Goal: Information Seeking & Learning: Learn about a topic

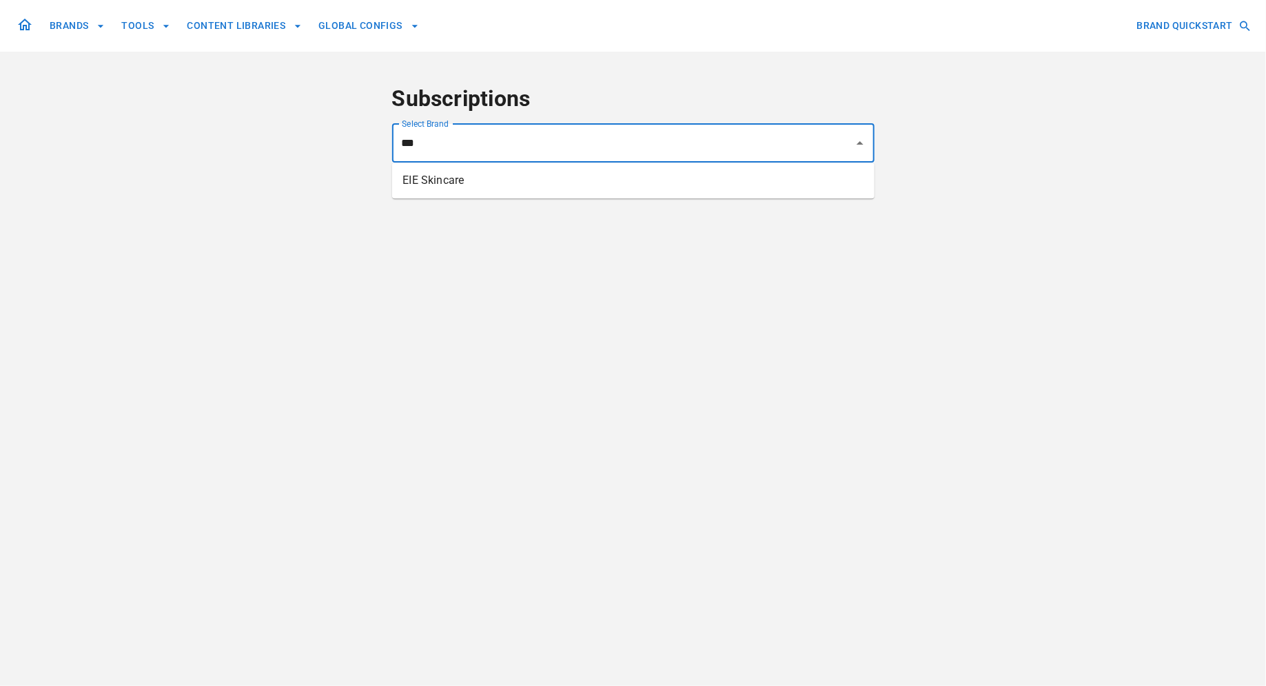
click at [428, 185] on li "EIE Skincare" at bounding box center [633, 180] width 482 height 25
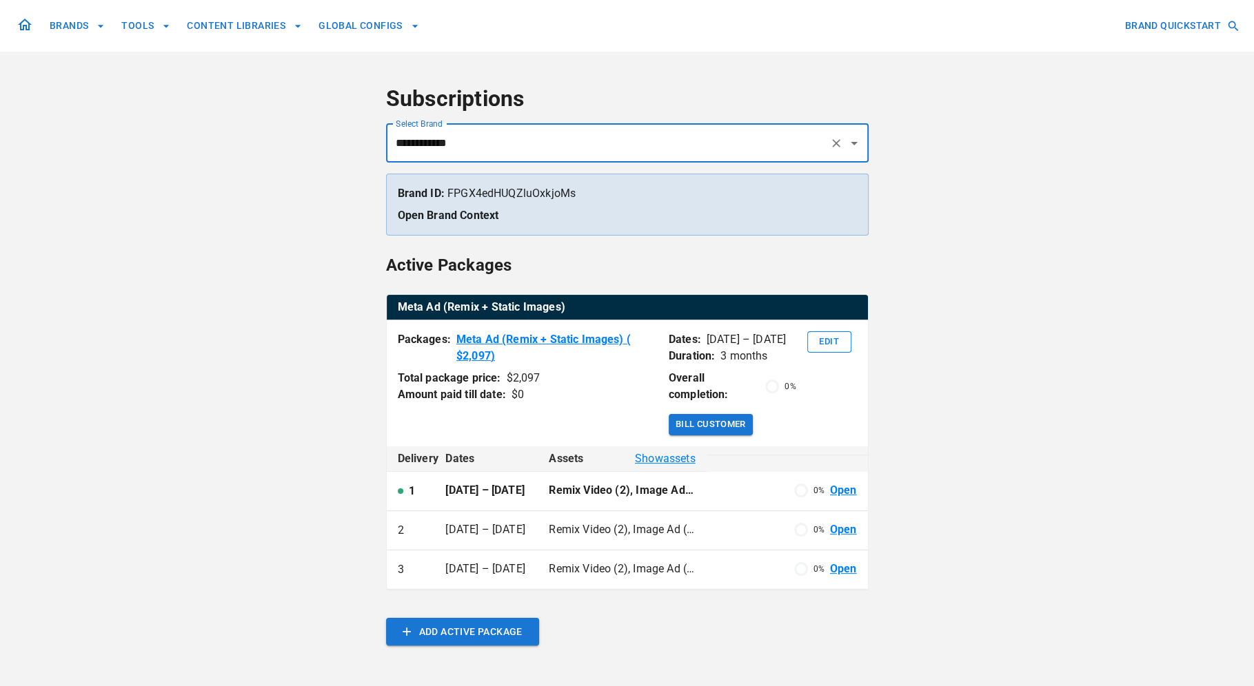
type input "**********"
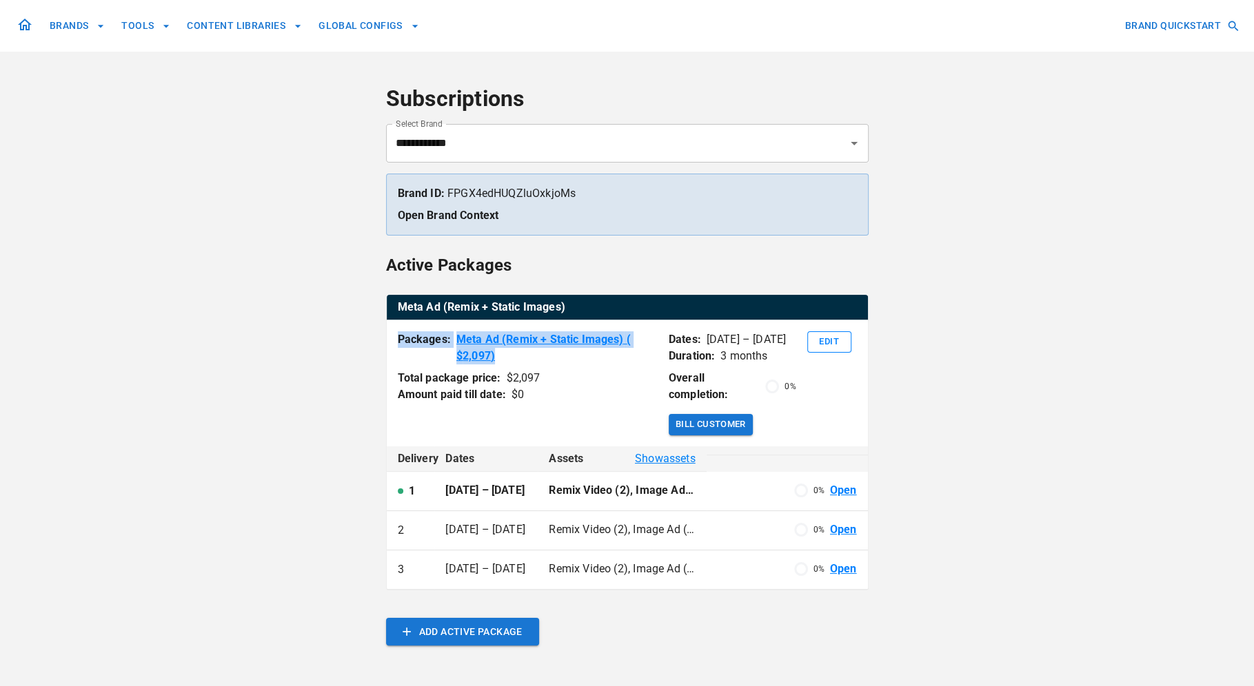
drag, startPoint x: 398, startPoint y: 337, endPoint x: 507, endPoint y: 359, distance: 110.4
click at [507, 359] on div "Packages: Meta Ad (Remix + Static Images) ( $ 2,097 )" at bounding box center [528, 347] width 260 height 33
copy div "Packages: Meta Ad (Remix + Static Images) ( $ 2,097 )"
click at [844, 490] on link "Open" at bounding box center [843, 491] width 27 height 16
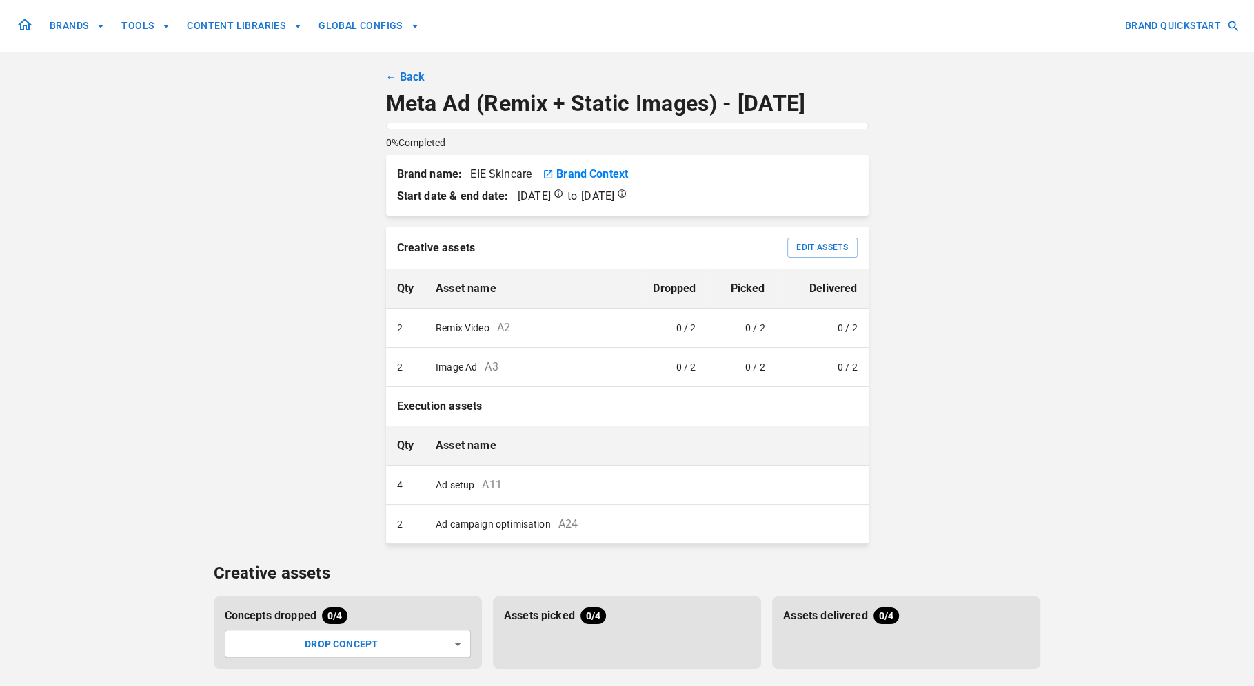
click at [389, 77] on link "← Back" at bounding box center [405, 77] width 39 height 17
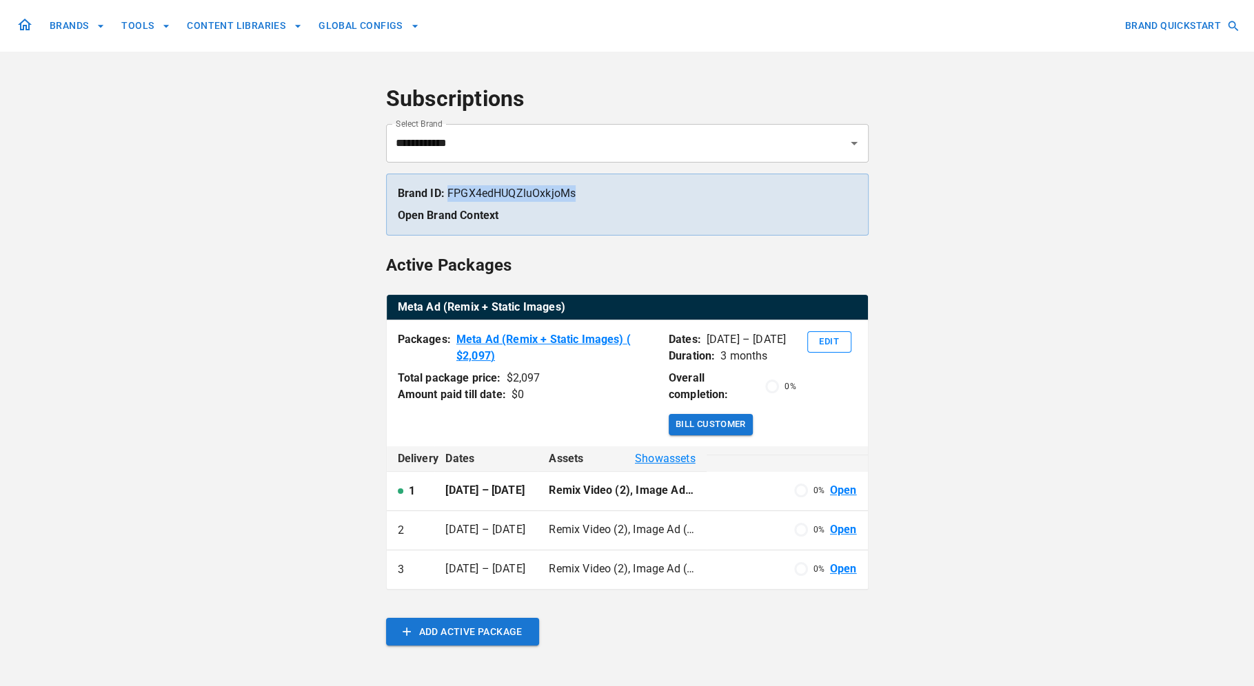
drag, startPoint x: 586, startPoint y: 194, endPoint x: 447, endPoint y: 188, distance: 139.3
click at [447, 188] on p "Brand ID: FPGX4edHUQZluOxkjoMs" at bounding box center [627, 193] width 459 height 17
copy p "FPGX4edHUQZluOxkjoMs"
click at [1008, 211] on div "**********" at bounding box center [627, 461] width 1254 height 923
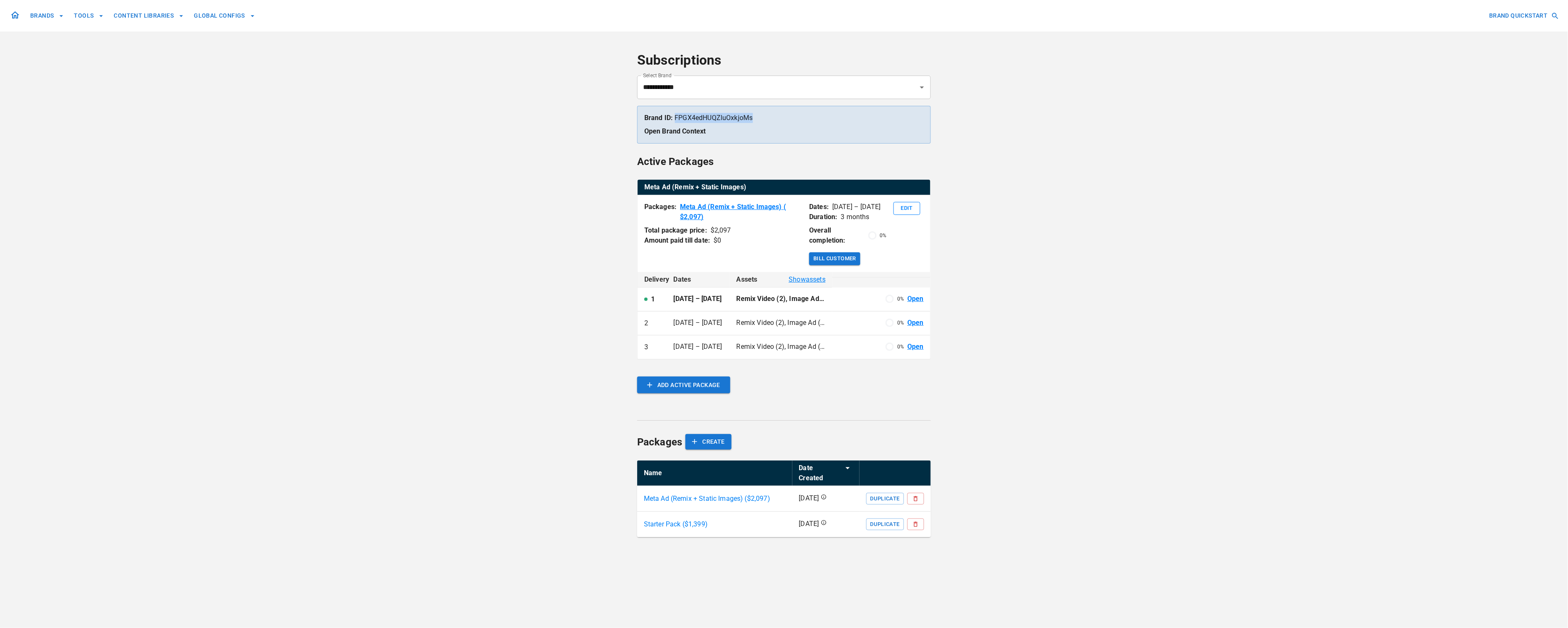
drag, startPoint x: 736, startPoint y: 119, endPoint x: 674, endPoint y: 118, distance: 62.0
click at [674, 118] on p "Brand ID: FPGX4edHUQZluOxkjoMs" at bounding box center [784, 118] width 279 height 10
copy p "FPGX4edHUQZluOxkjoMs"
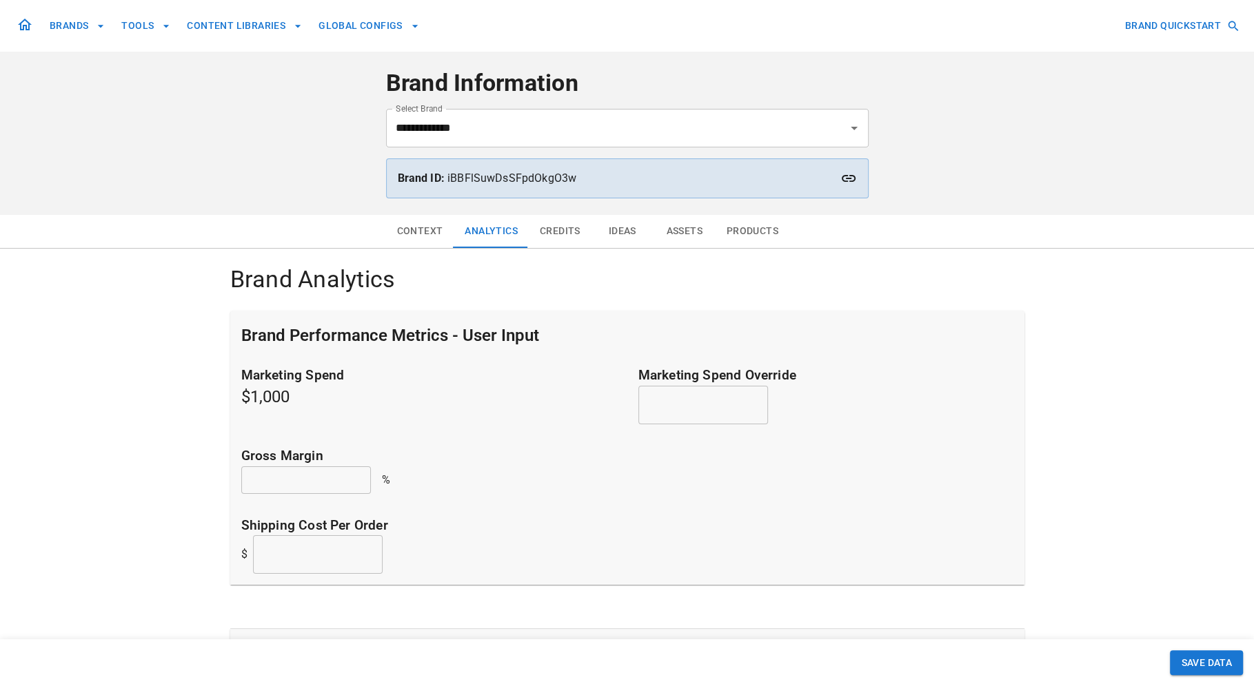
click at [597, 134] on input "**********" at bounding box center [607, 128] width 431 height 26
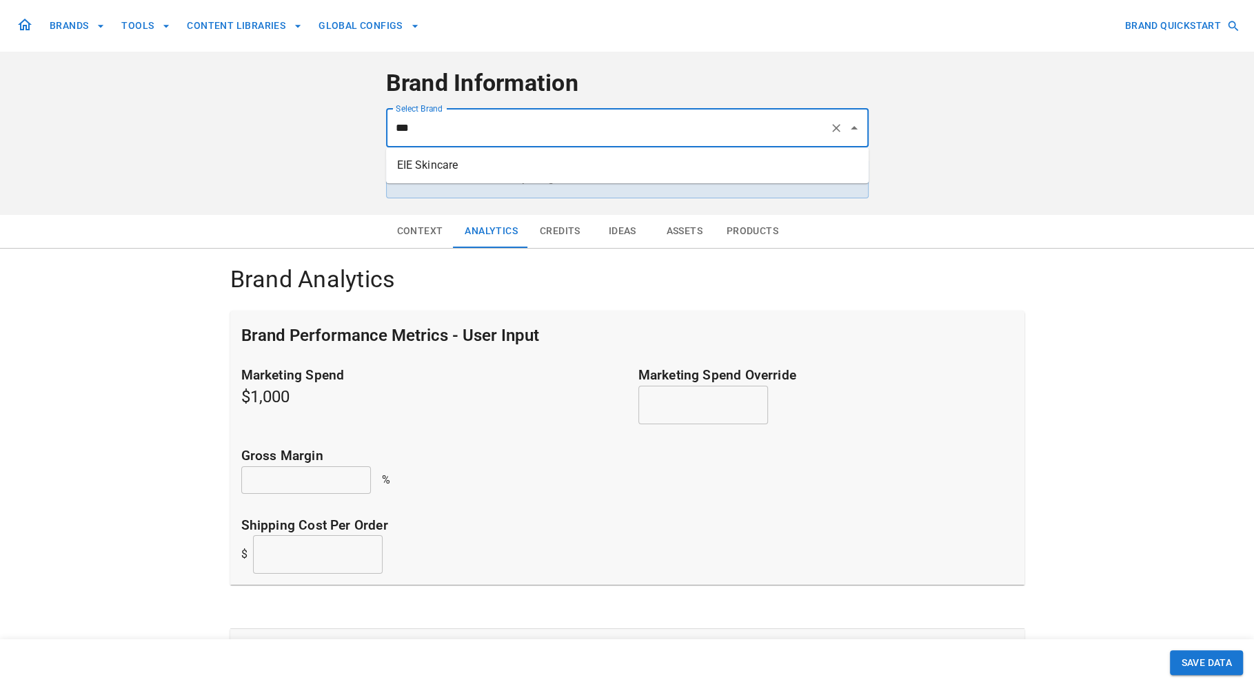
click at [586, 163] on li "EIE Skincare" at bounding box center [627, 165] width 482 height 25
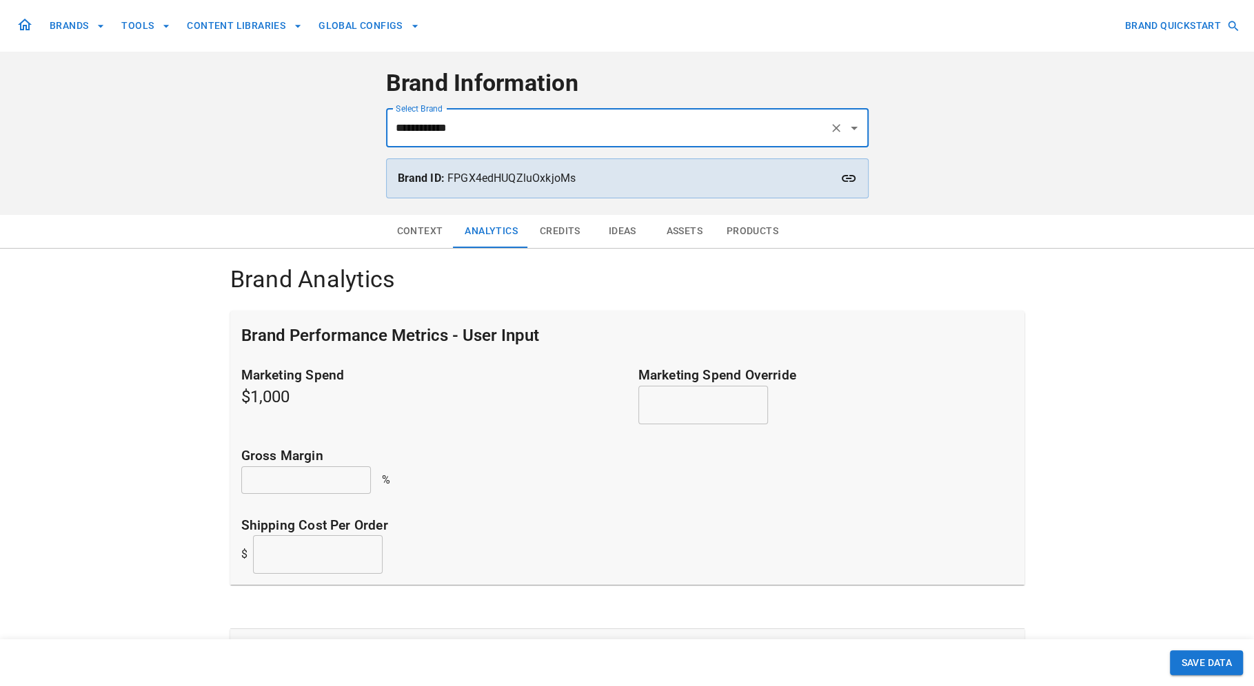
click at [733, 234] on button "Products" at bounding box center [752, 231] width 74 height 33
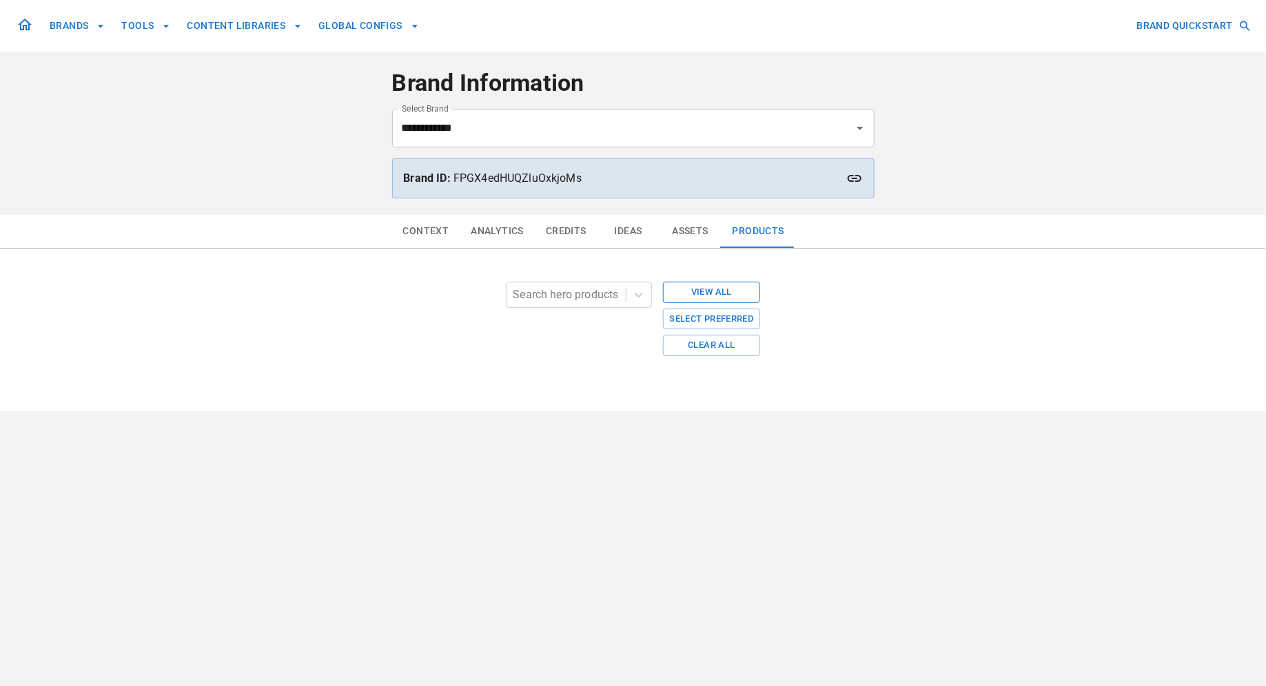
click at [699, 289] on button "View All" at bounding box center [712, 292] width 98 height 21
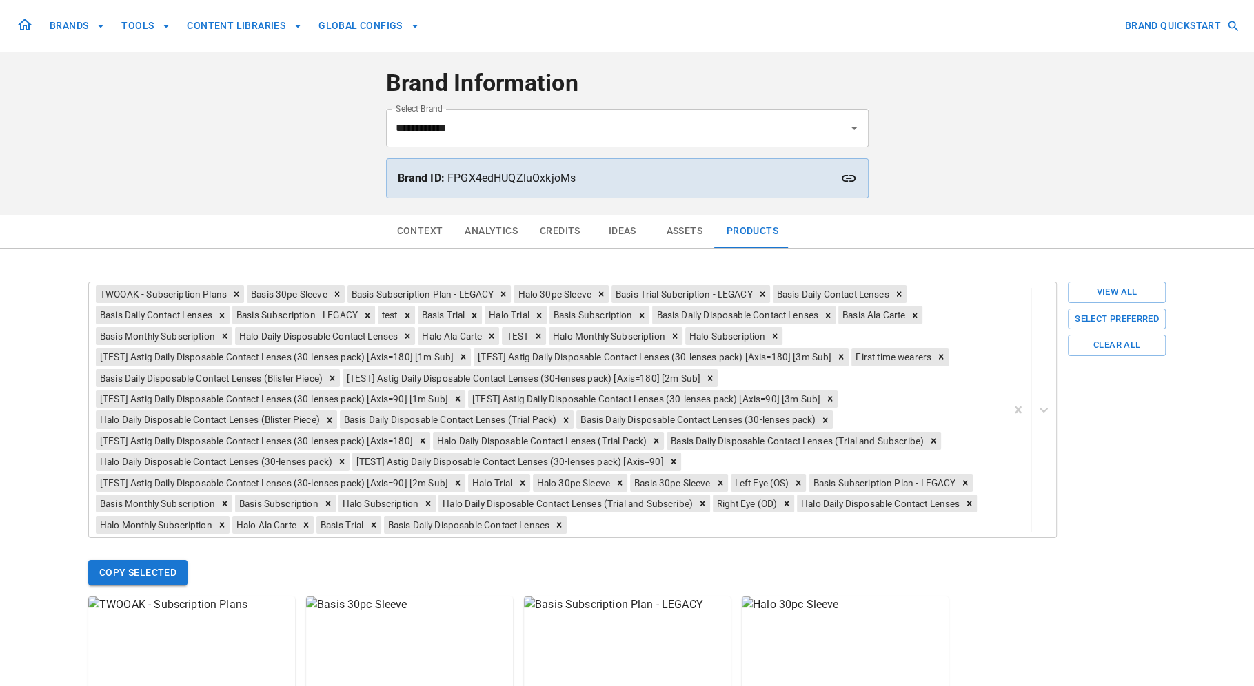
click at [764, 229] on button "Products" at bounding box center [752, 231] width 74 height 33
click at [1095, 314] on button "Select Preferred" at bounding box center [1116, 319] width 98 height 21
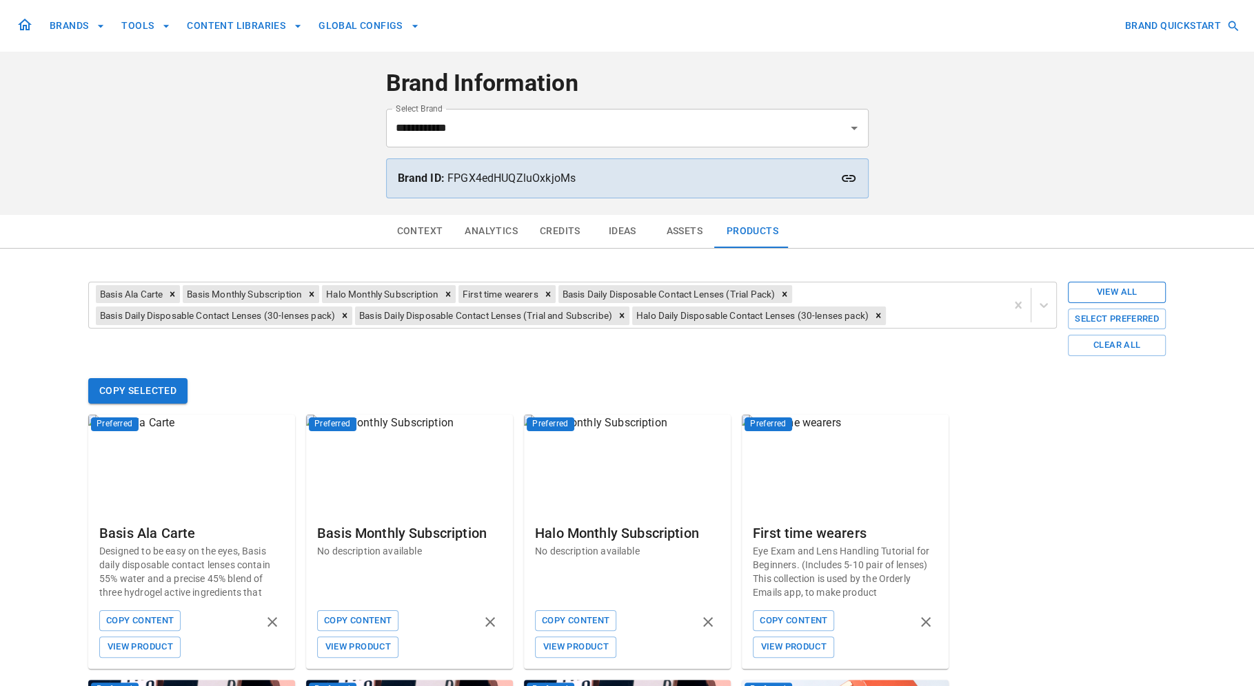
click at [1110, 289] on button "View All" at bounding box center [1116, 292] width 98 height 21
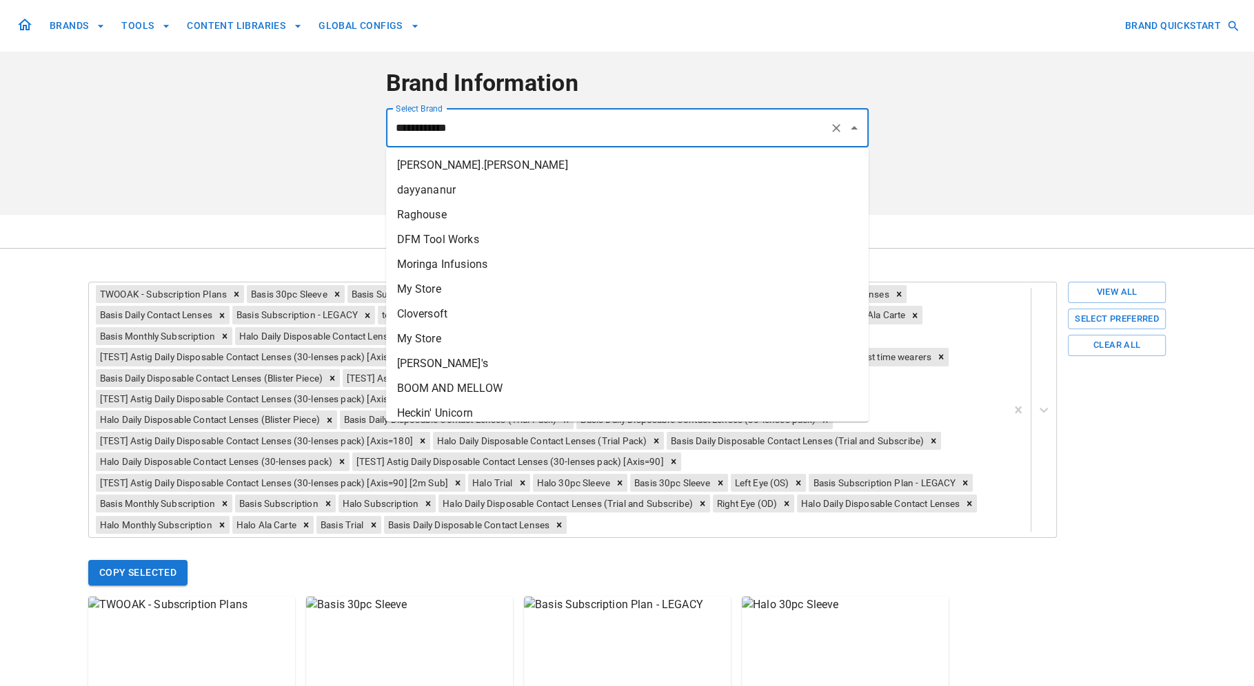
click at [770, 127] on input "**********" at bounding box center [607, 128] width 431 height 26
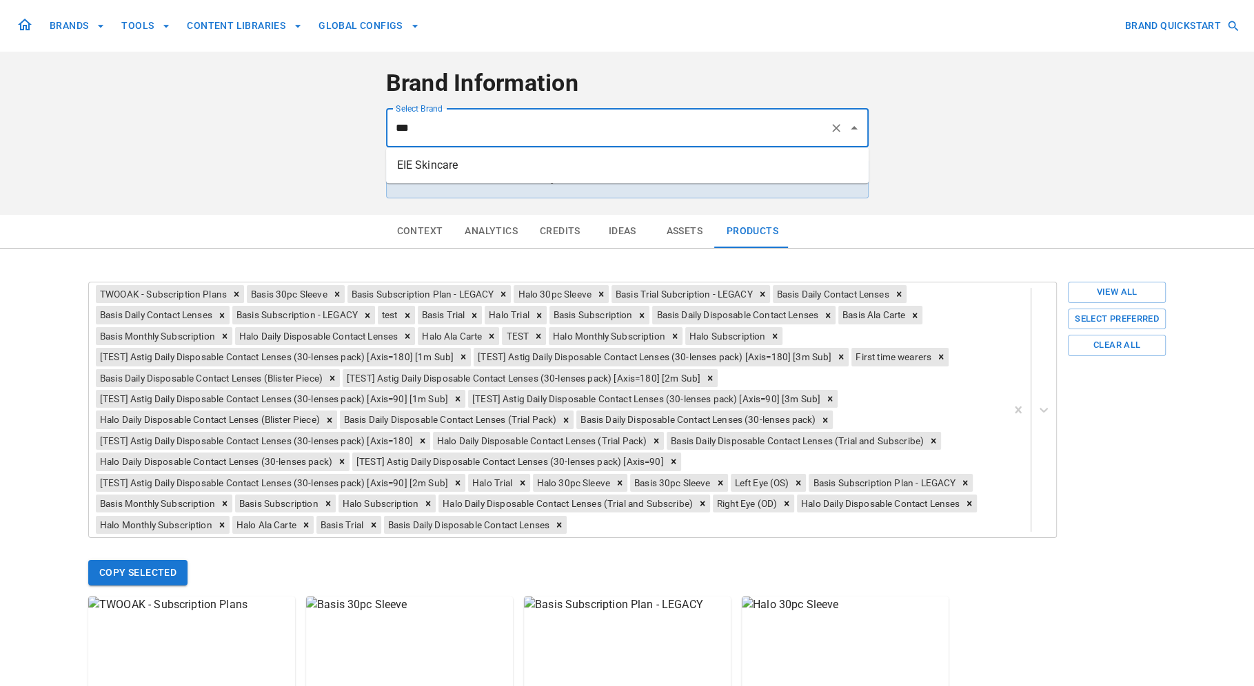
click at [450, 161] on li "EIE Skincare" at bounding box center [627, 165] width 482 height 25
type input "**********"
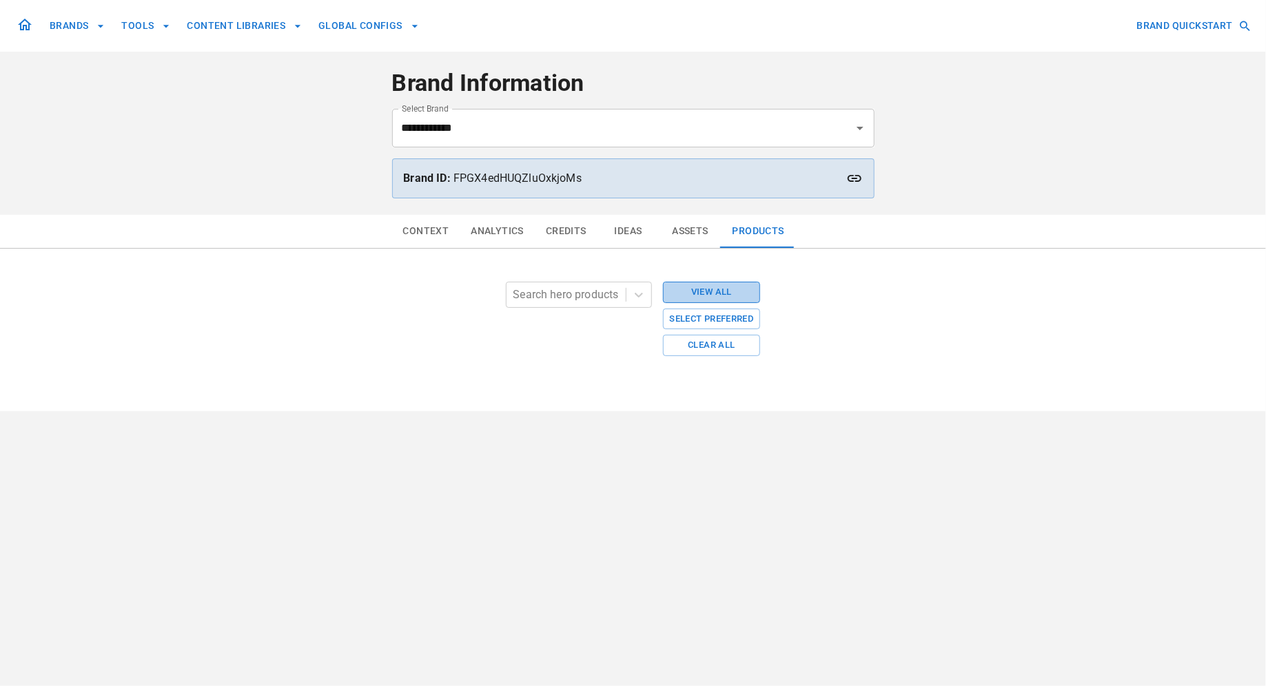
click at [722, 292] on button "View All" at bounding box center [712, 292] width 98 height 21
click at [710, 315] on button "Select Preferred" at bounding box center [712, 319] width 98 height 21
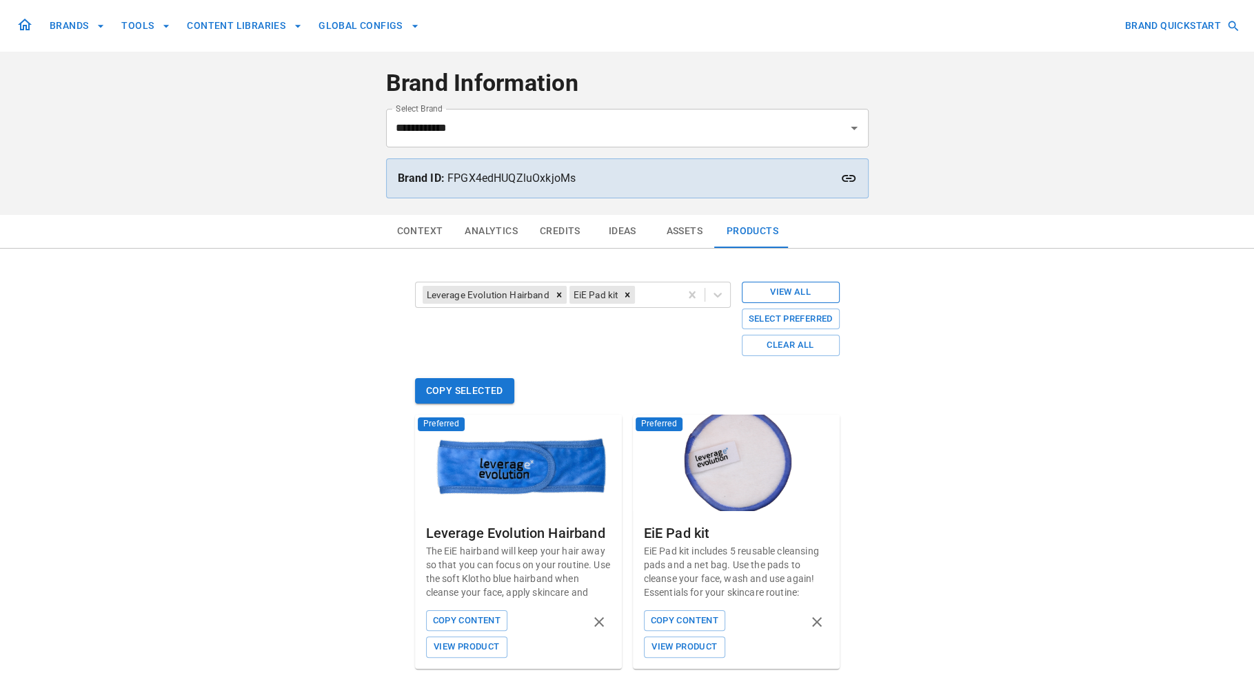
click at [789, 289] on button "View All" at bounding box center [791, 292] width 98 height 21
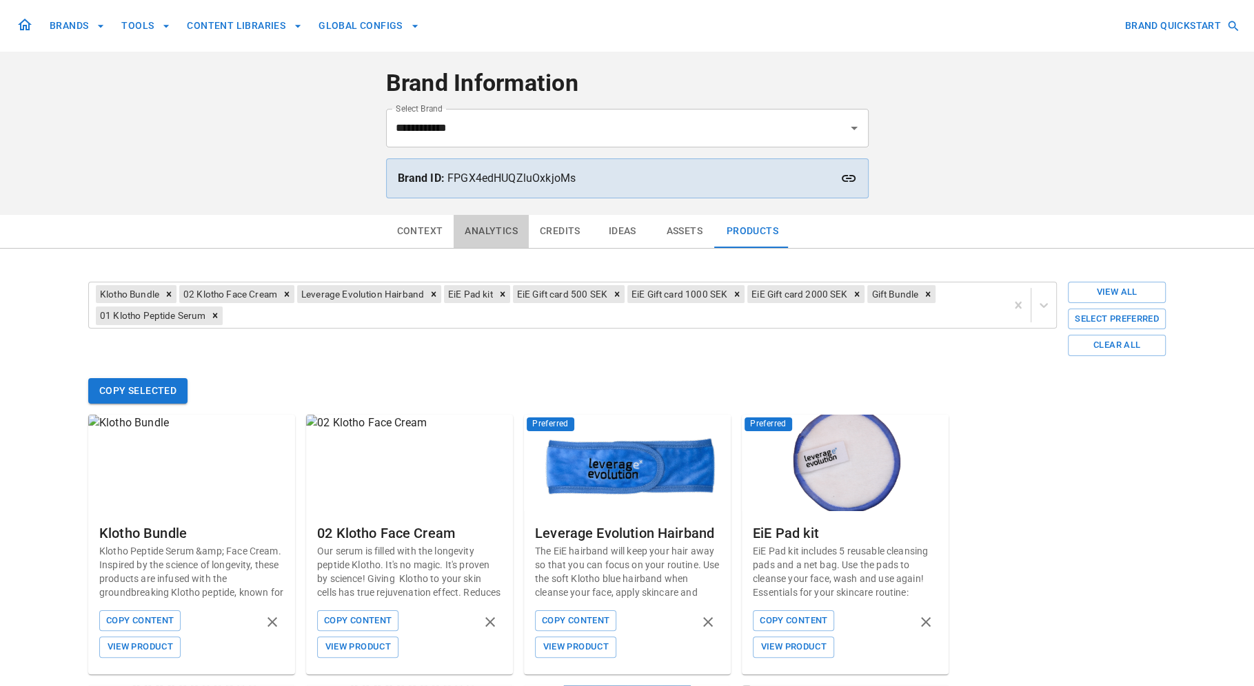
click at [482, 232] on button "Analytics" at bounding box center [490, 231] width 75 height 33
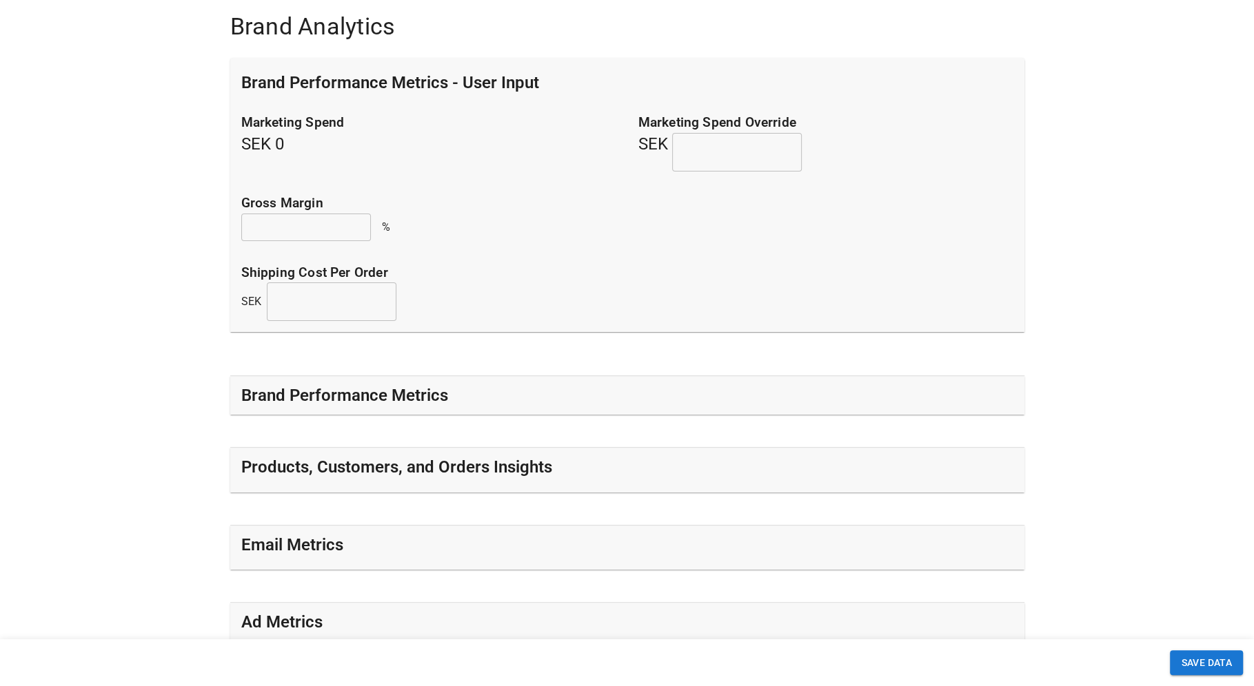
scroll to position [255, 0]
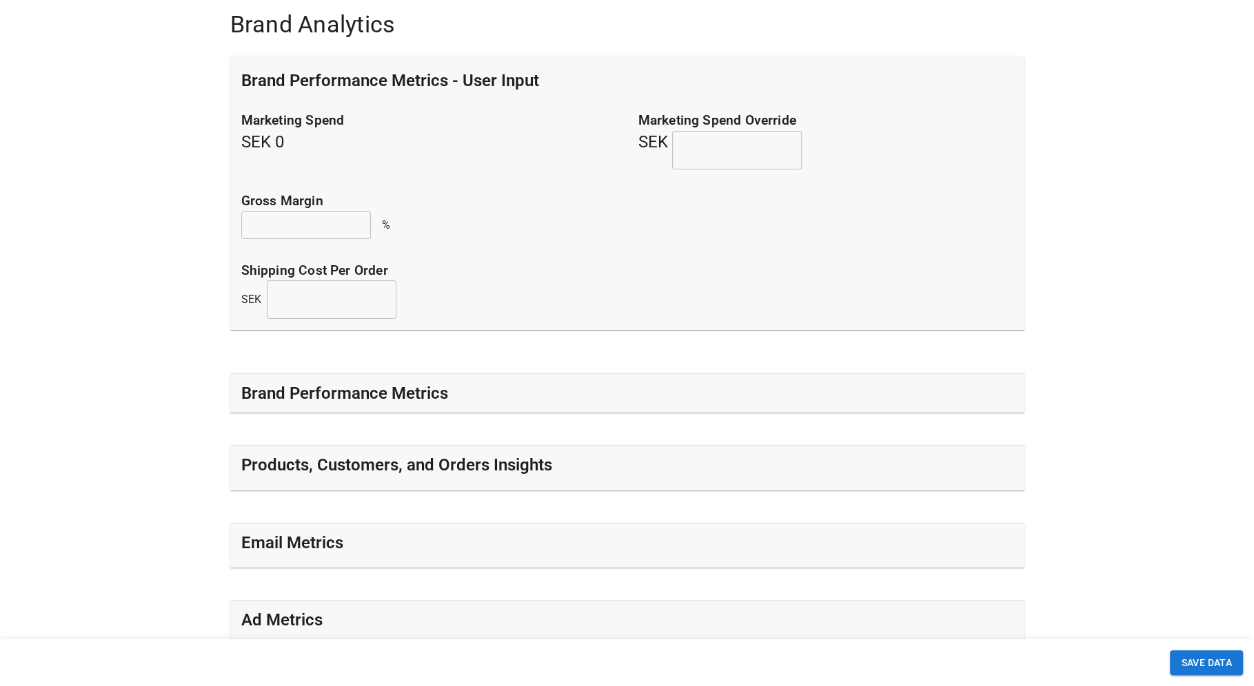
click at [498, 467] on h5 "Products, Customers, and Orders Insights" at bounding box center [396, 465] width 311 height 22
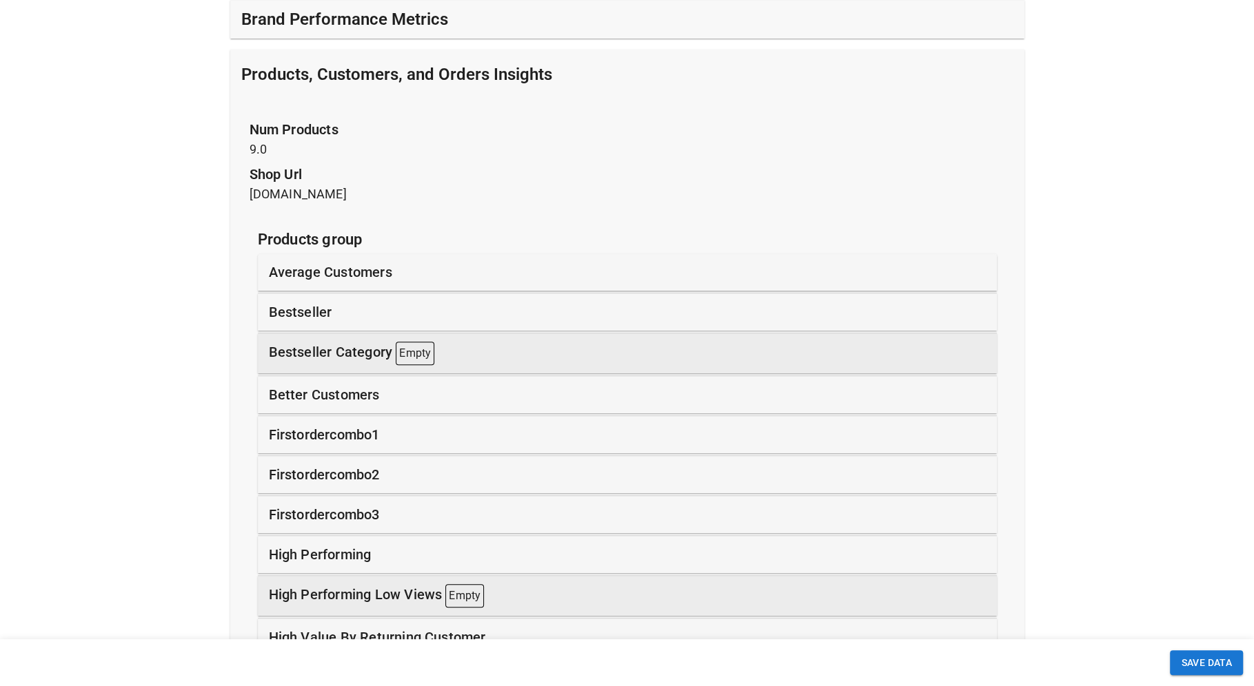
scroll to position [629, 0]
click at [285, 312] on p "bestseller" at bounding box center [300, 312] width 63 height 21
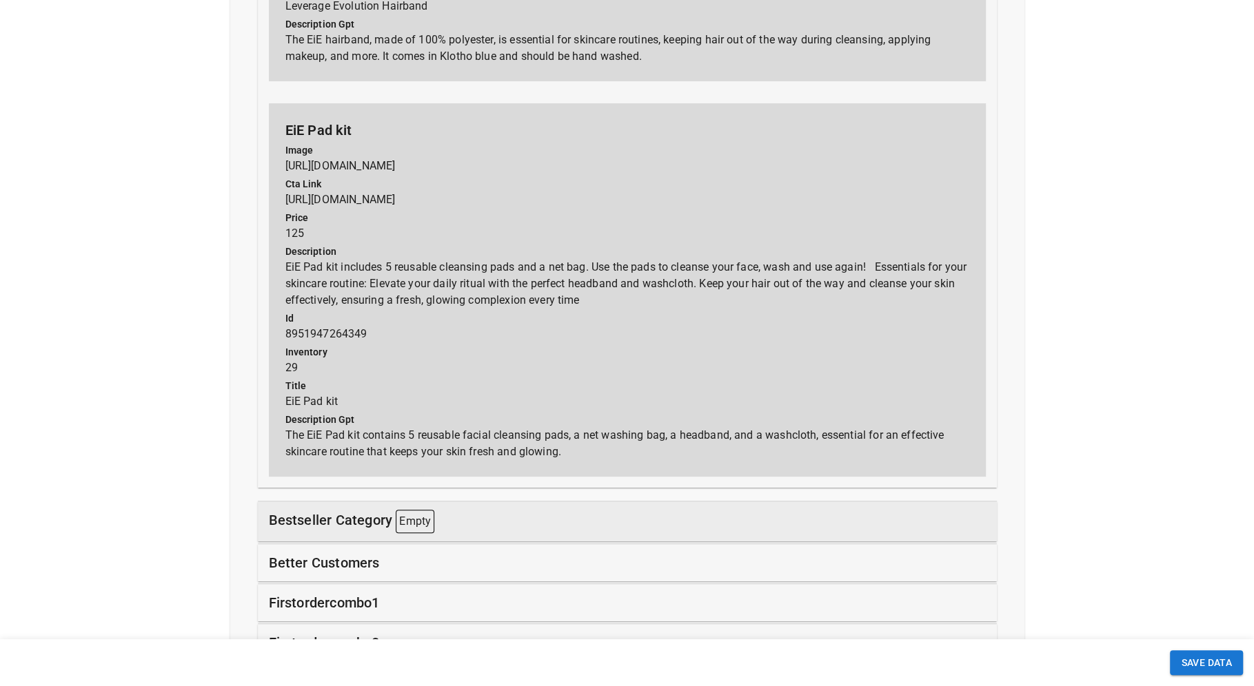
scroll to position [5415, 0]
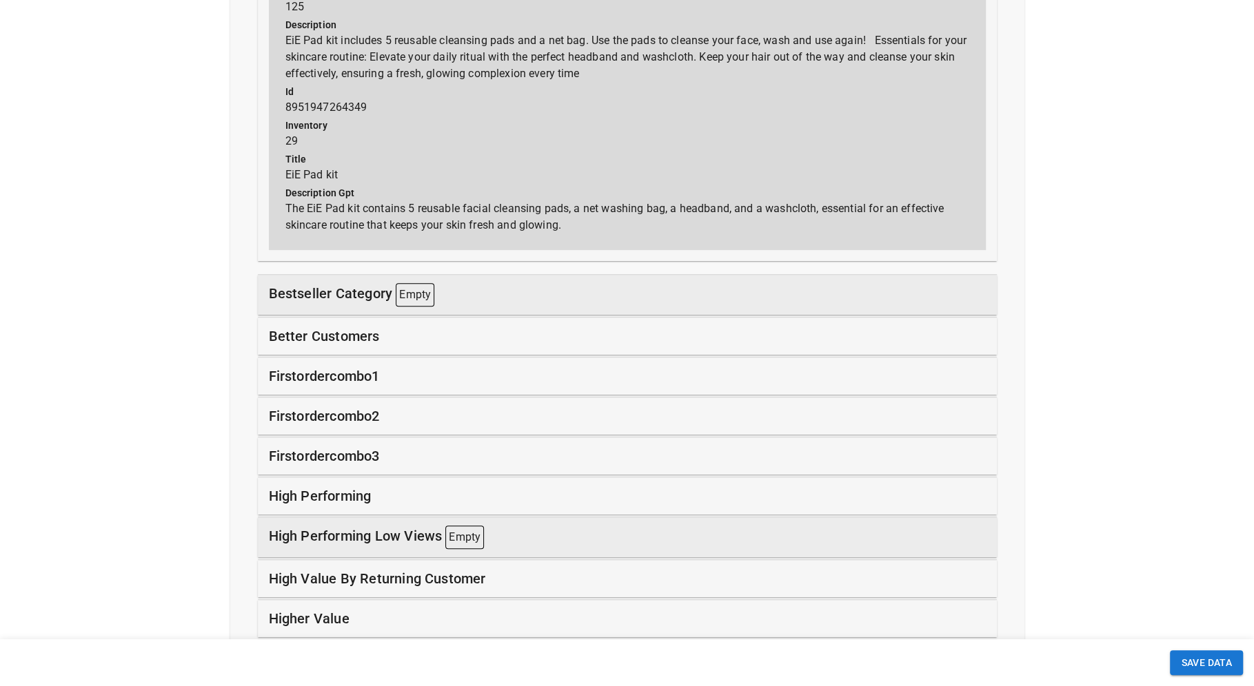
click at [356, 334] on p "better customers" at bounding box center [324, 336] width 111 height 21
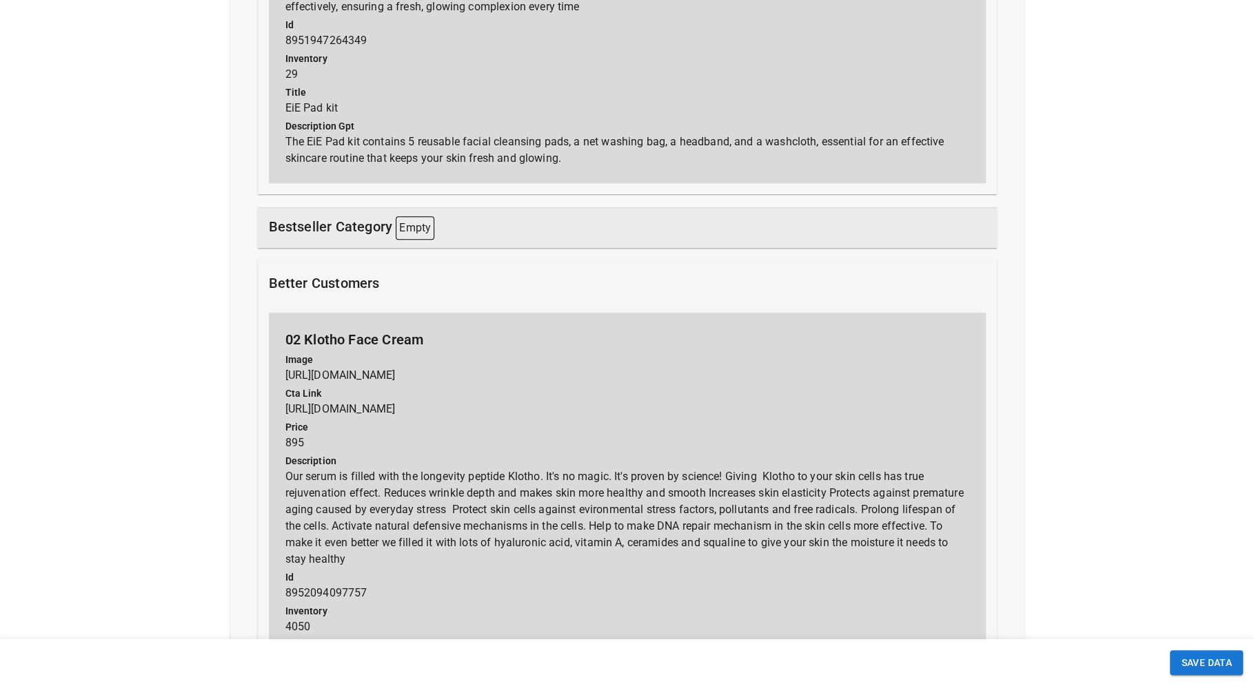
scroll to position [5610, 0]
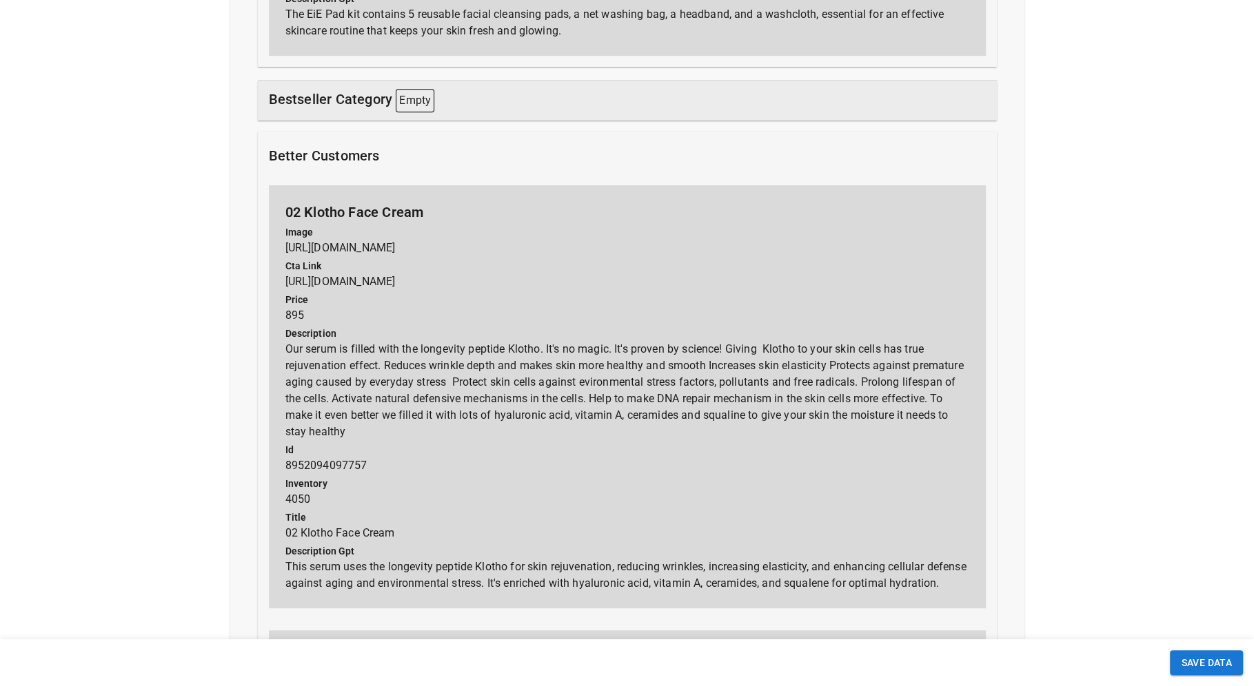
drag, startPoint x: 399, startPoint y: 154, endPoint x: 269, endPoint y: 152, distance: 130.3
click at [269, 152] on div "better customers" at bounding box center [627, 155] width 717 height 21
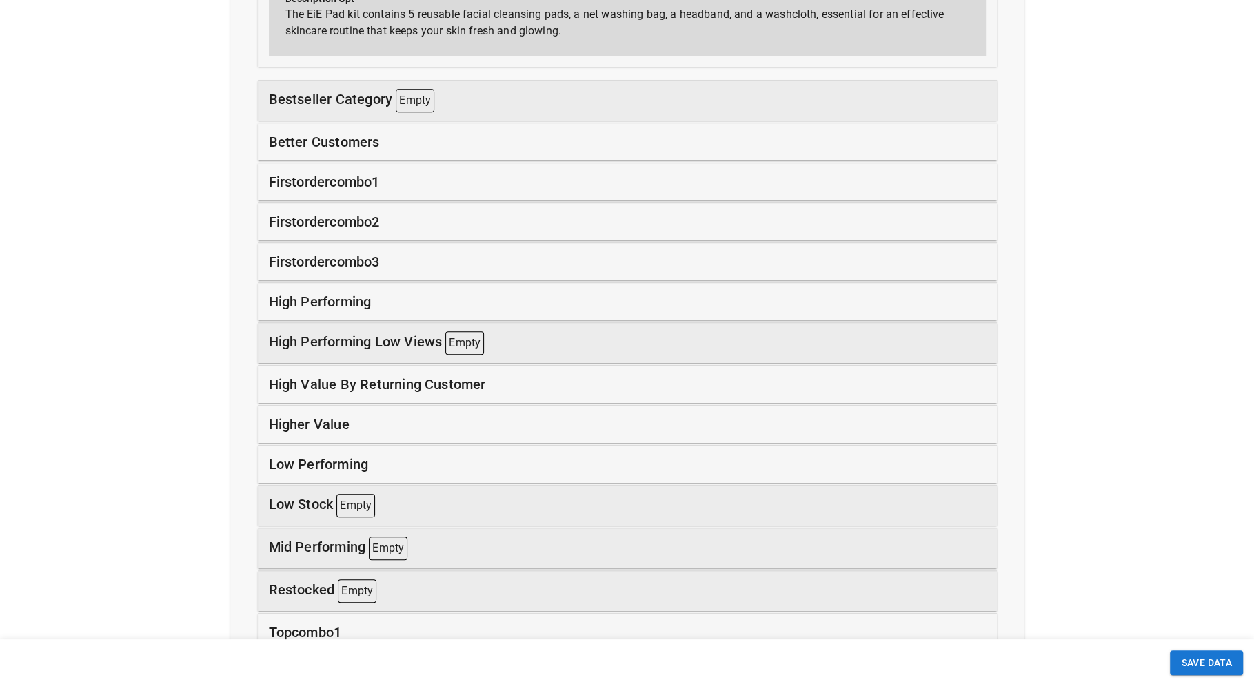
click at [324, 140] on p "better customers" at bounding box center [324, 142] width 111 height 21
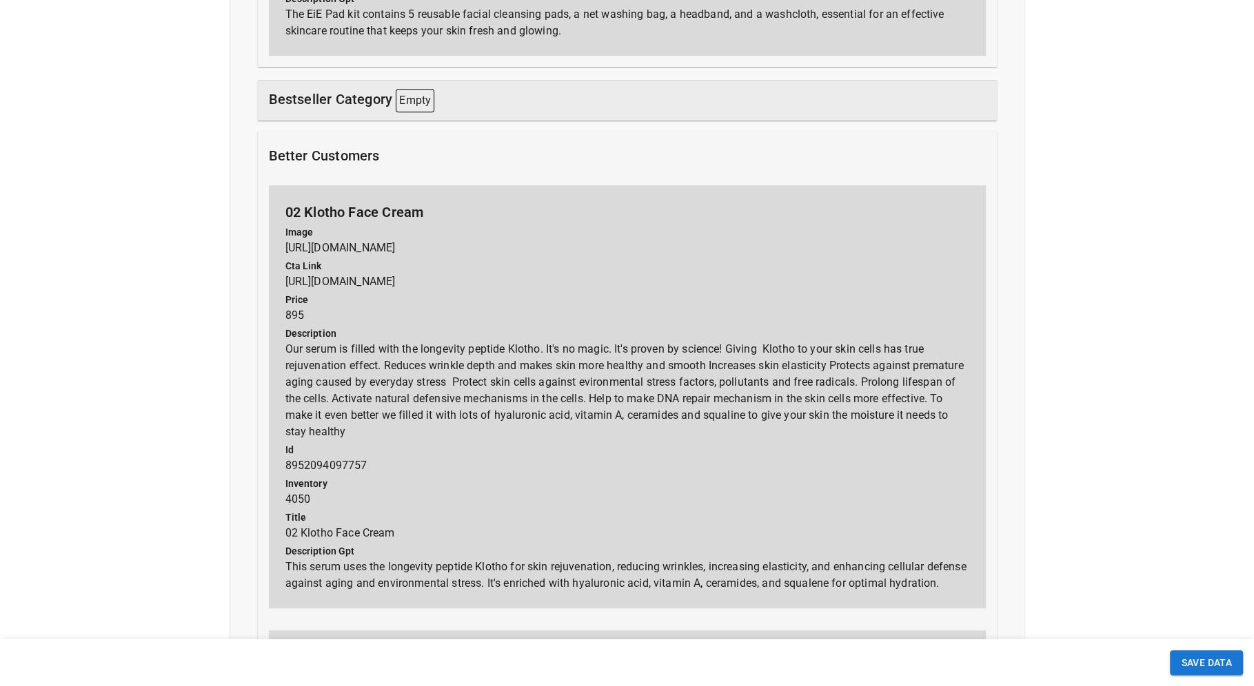
drag, startPoint x: 394, startPoint y: 152, endPoint x: 254, endPoint y: 154, distance: 140.6
drag, startPoint x: 269, startPoint y: 151, endPoint x: 421, endPoint y: 152, distance: 151.6
click at [421, 152] on div "better customers" at bounding box center [627, 155] width 717 height 21
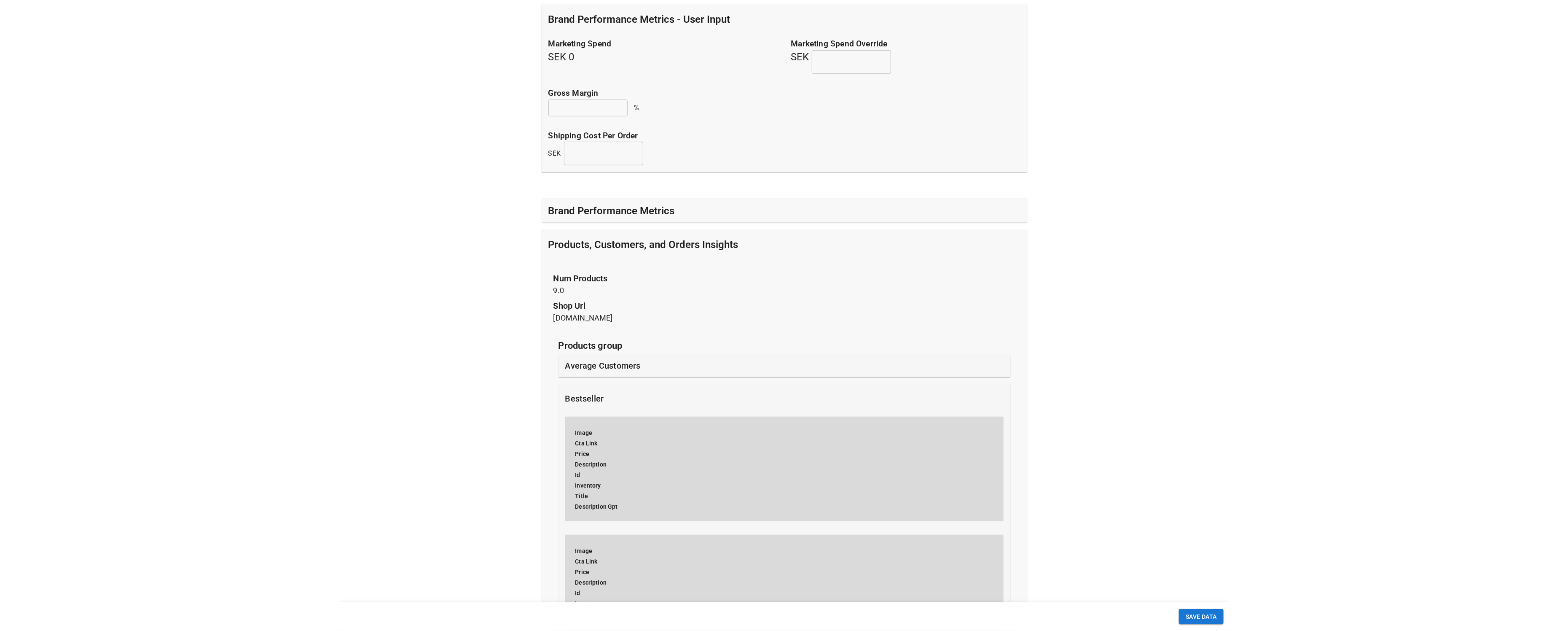
scroll to position [0, 0]
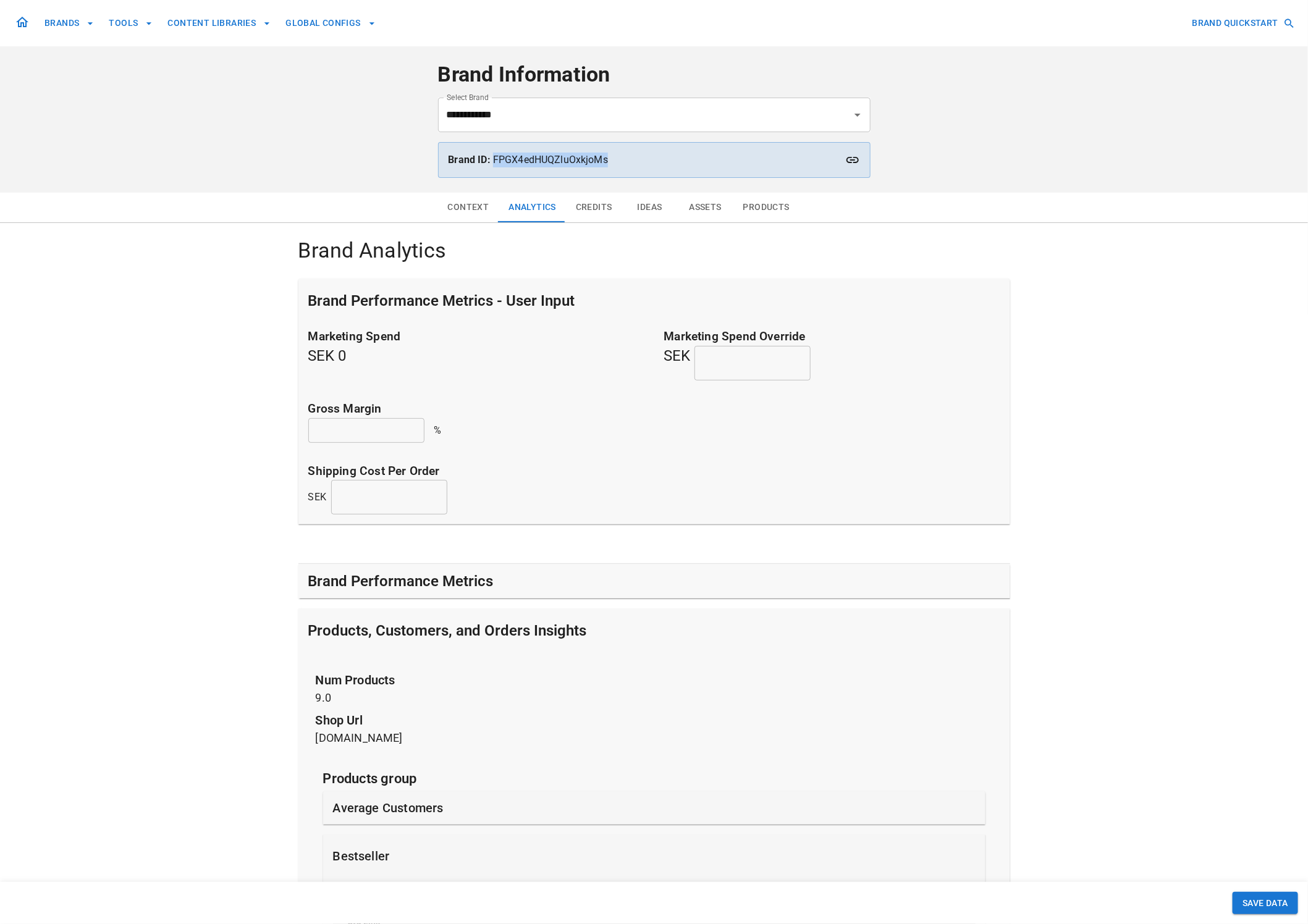
drag, startPoint x: 614, startPoint y: 163, endPoint x: 493, endPoint y: 160, distance: 121.0
click at [493, 160] on p "Brand ID: FPGX4edHUQZluOxkjoMs" at bounding box center [654, 160] width 411 height 15
copy p "FPGX4edHUQZluOxkjoMs"
click at [663, 166] on p "Brand ID: FPGX4edHUQZluOxkjoMs" at bounding box center [654, 160] width 411 height 15
drag, startPoint x: 659, startPoint y: 162, endPoint x: 492, endPoint y: 164, distance: 167.0
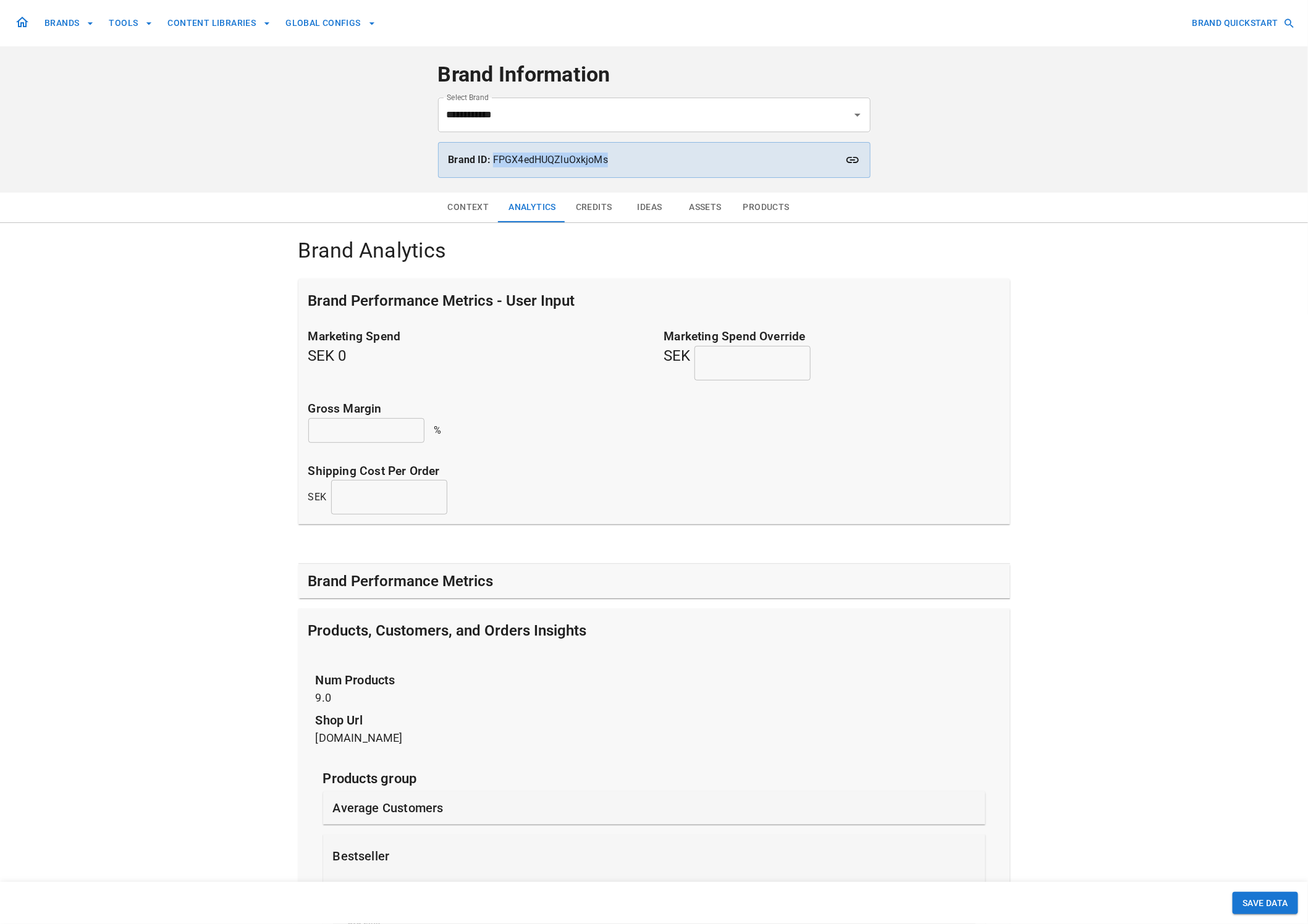
click at [492, 164] on p "Brand ID: FPGX4edHUQZluOxkjoMs" at bounding box center [654, 160] width 411 height 15
copy p "FPGX4edHUQZluOxkjoMs"
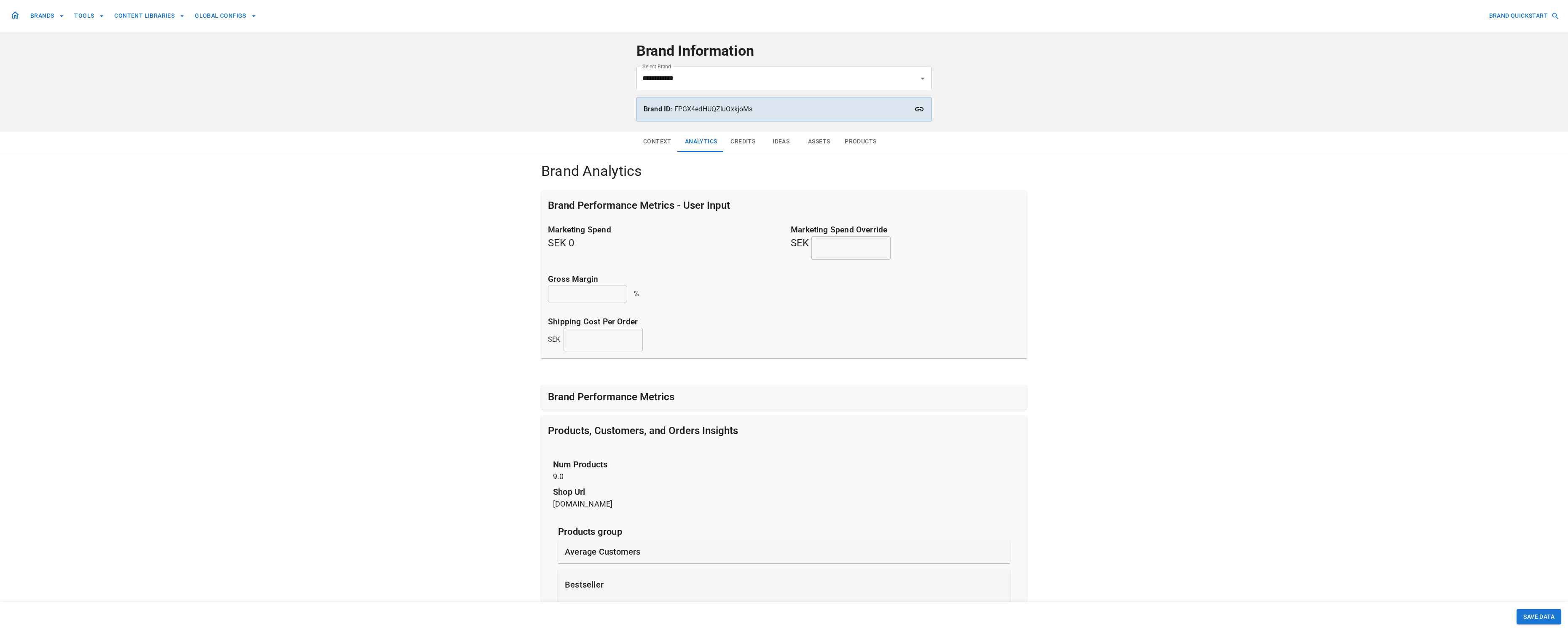
click at [774, 139] on button "Products" at bounding box center [860, 141] width 45 height 20
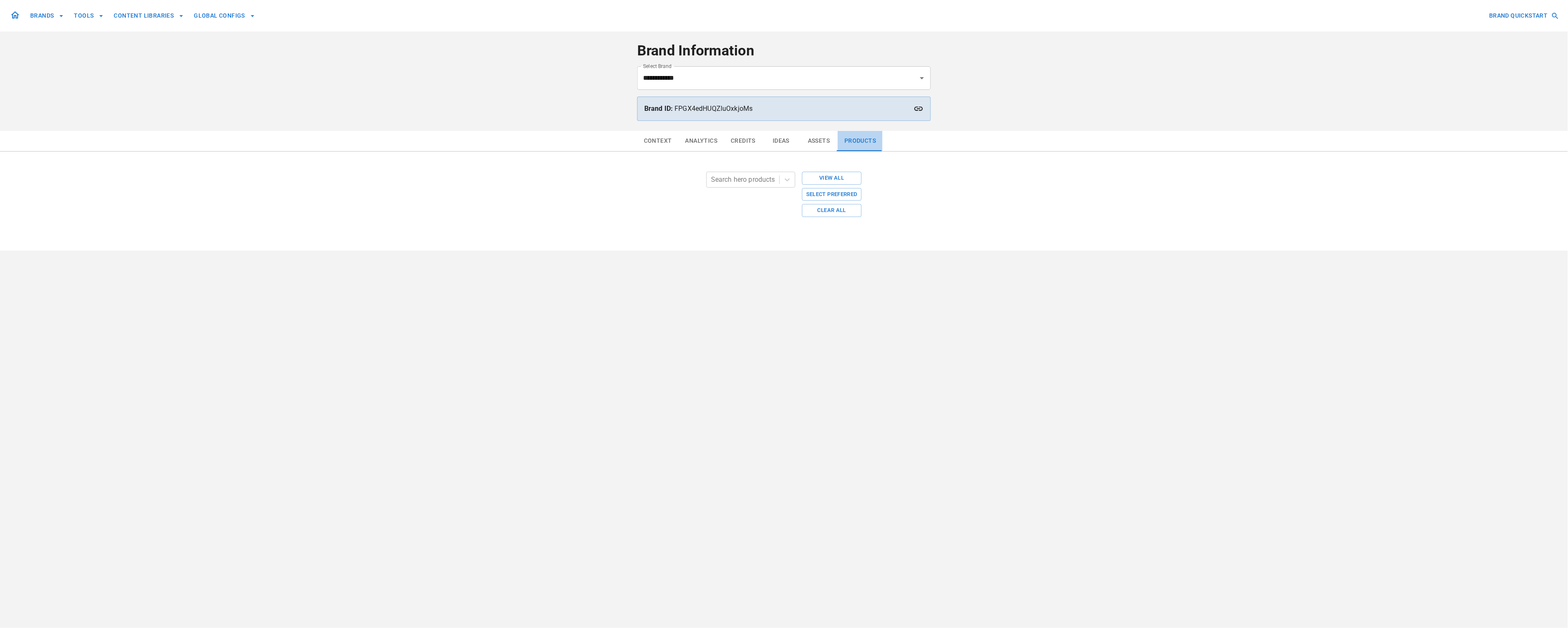
click at [770, 139] on button "Products" at bounding box center [860, 141] width 45 height 20
click at [770, 180] on button "View All" at bounding box center [832, 178] width 60 height 13
click at [841, 177] on button "View All" at bounding box center [832, 178] width 60 height 13
click at [850, 194] on button "Select Preferred" at bounding box center [832, 194] width 60 height 13
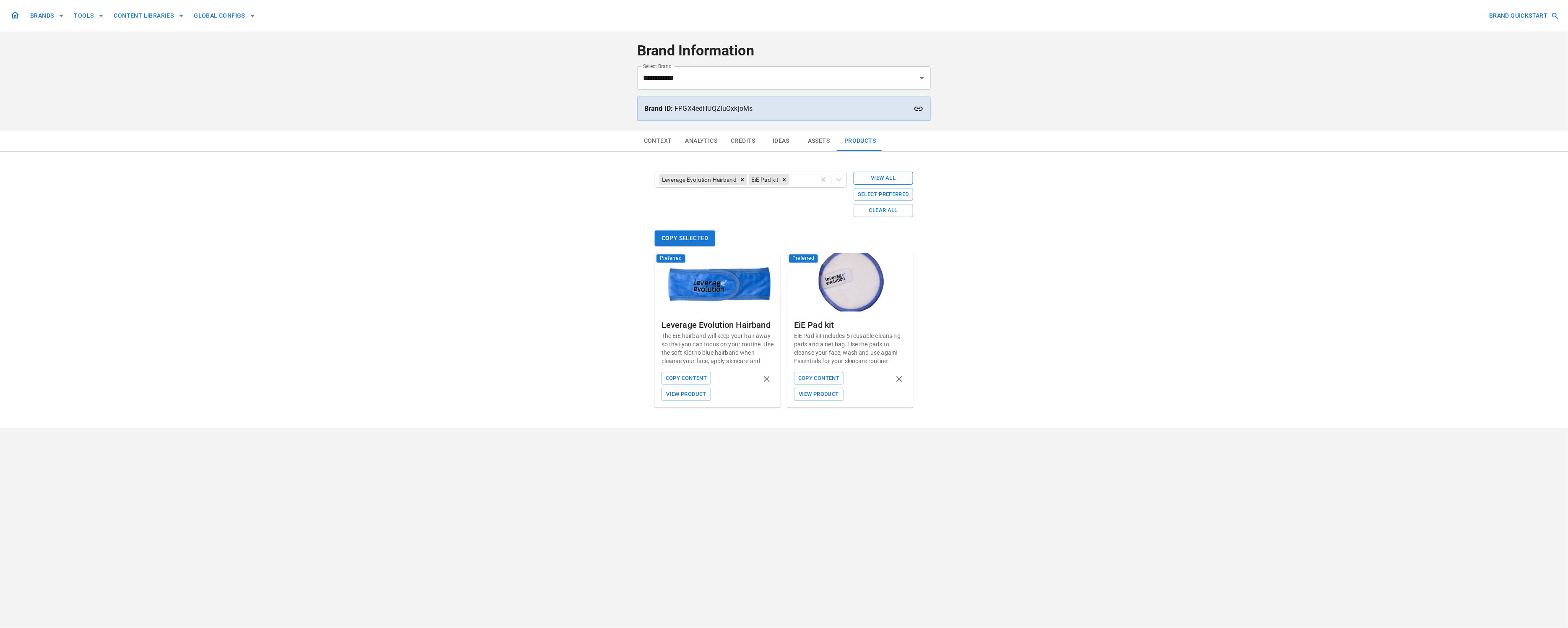
click at [881, 178] on button "View All" at bounding box center [883, 178] width 60 height 13
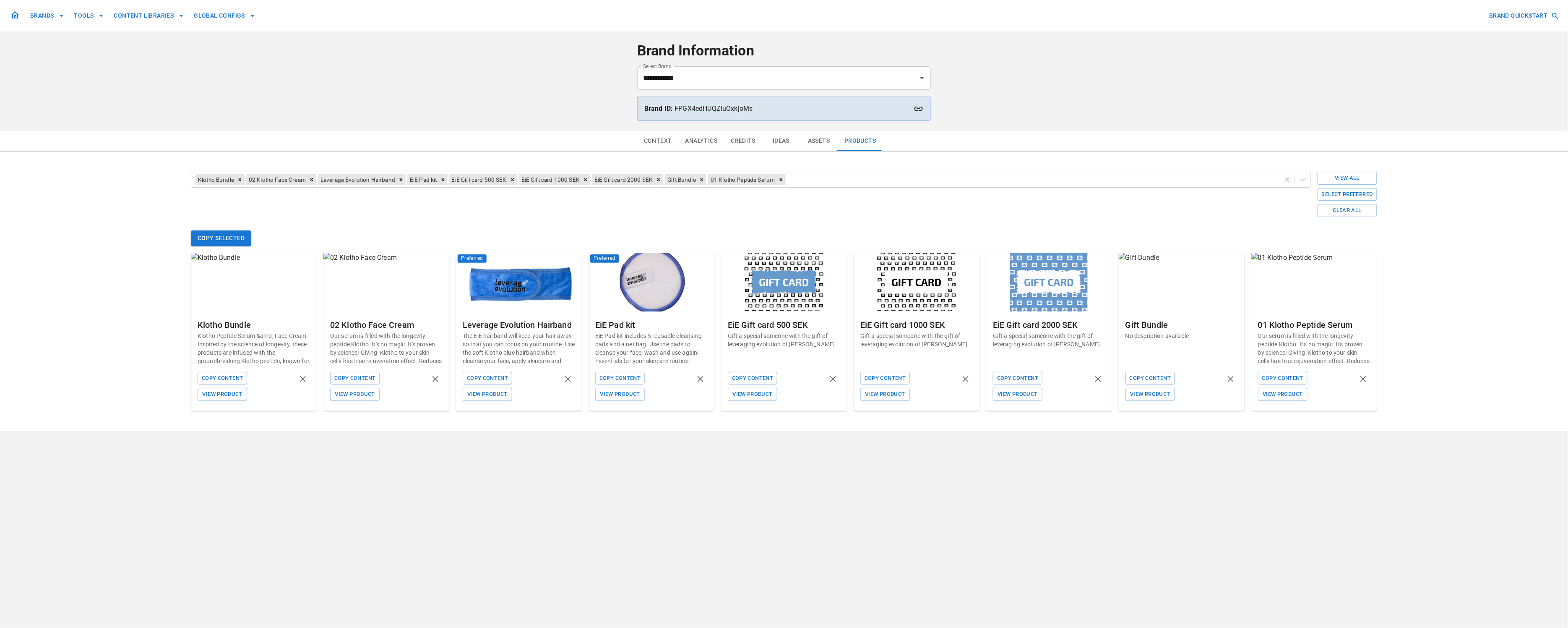
click at [804, 533] on div "**********" at bounding box center [784, 314] width 1568 height 628
